Goal: Task Accomplishment & Management: Manage account settings

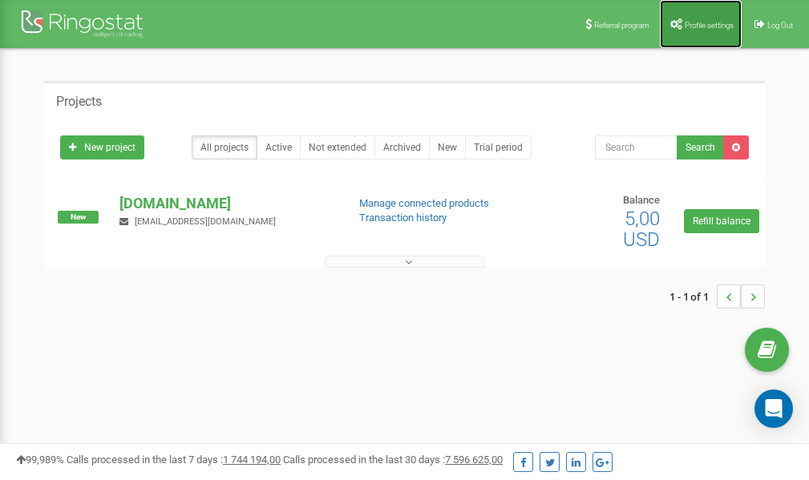
click at [690, 26] on span "Profile settings" at bounding box center [709, 25] width 49 height 9
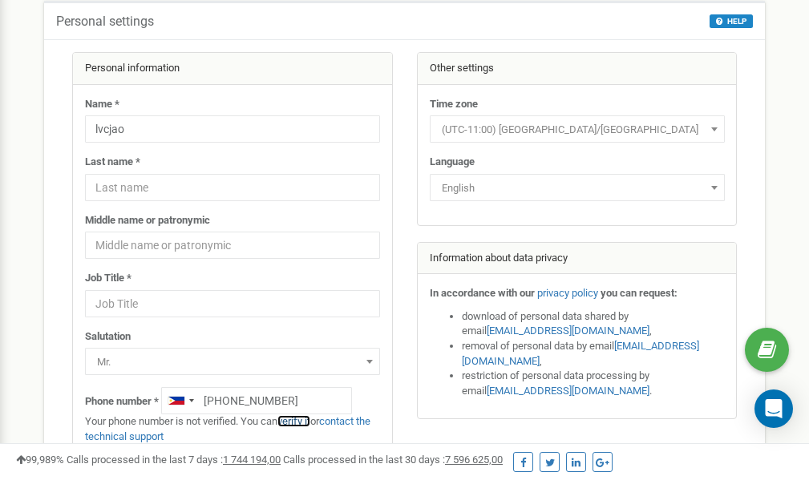
click at [297, 420] on link "verify it" at bounding box center [294, 421] width 33 height 12
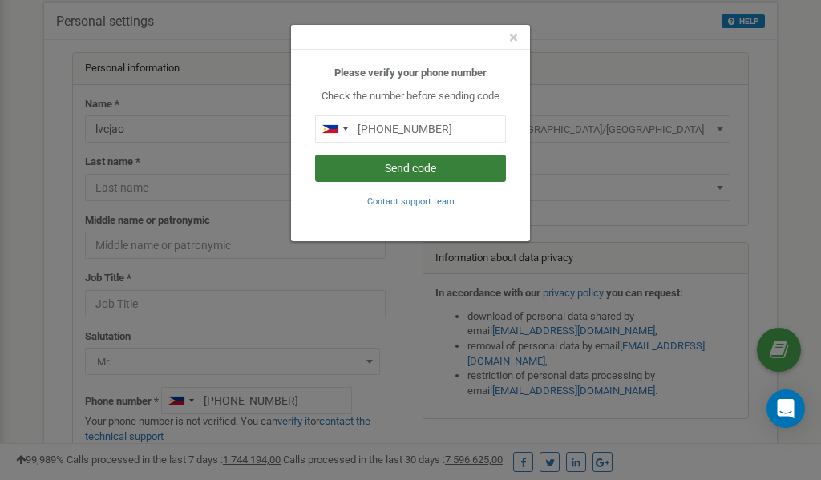
click at [380, 165] on button "Send code" at bounding box center [410, 168] width 191 height 27
